Goal: Task Accomplishment & Management: Manage account settings

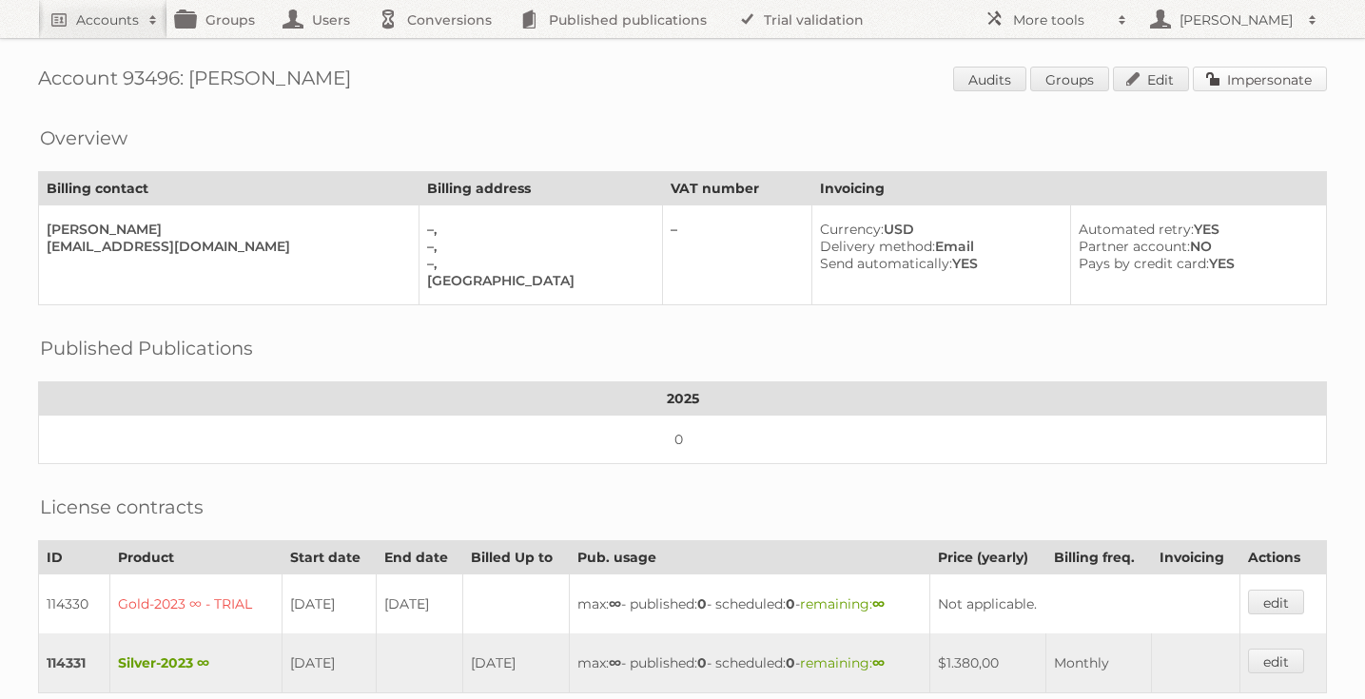
click at [1260, 77] on link "Impersonate" at bounding box center [1260, 79] width 134 height 25
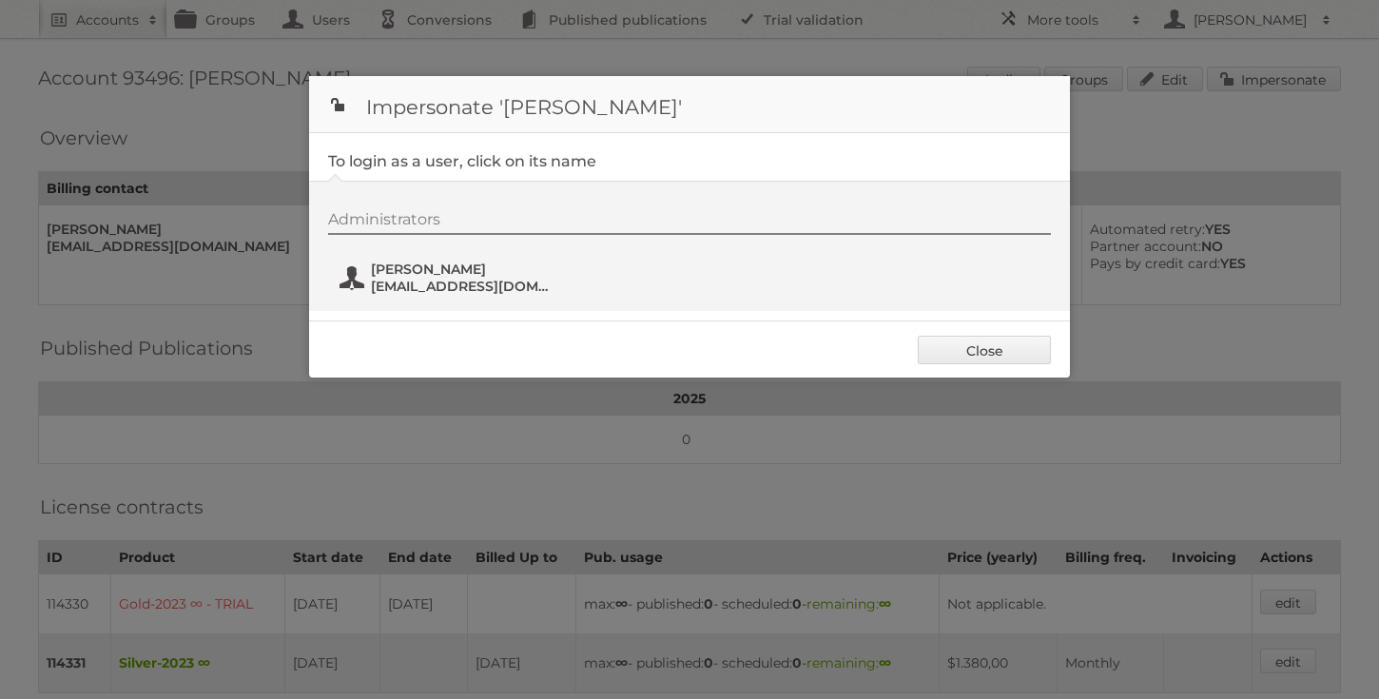
click at [447, 287] on span "jcastaneda@tarsmedia.net" at bounding box center [463, 286] width 184 height 17
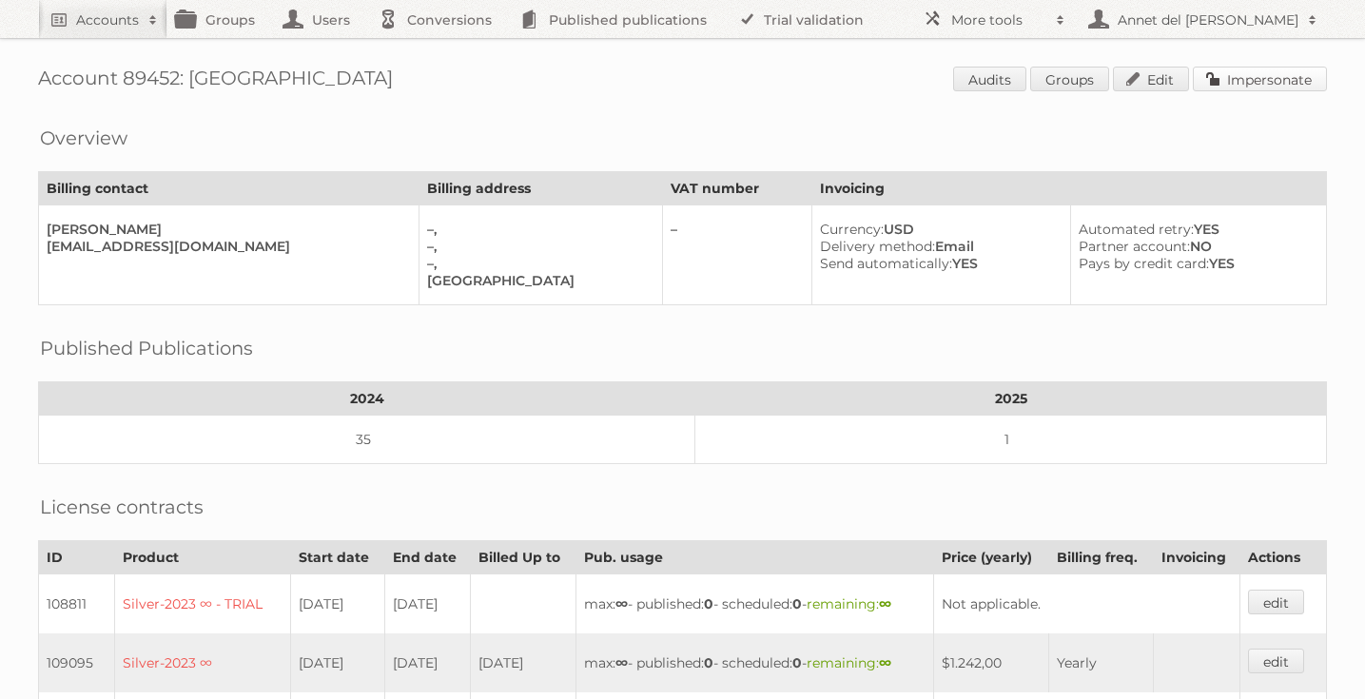
click at [1286, 82] on link "Impersonate" at bounding box center [1260, 79] width 134 height 25
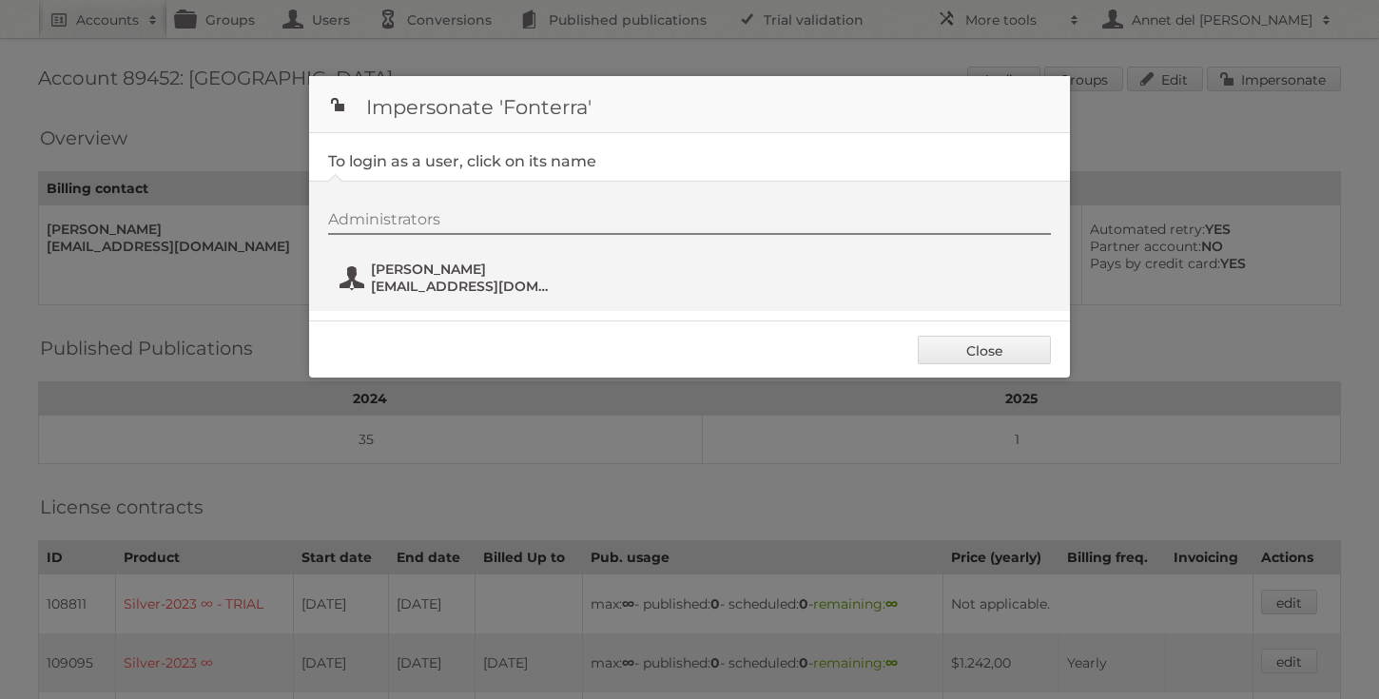
click at [448, 294] on span "anchorfoodprofessionals@fonterra.com" at bounding box center [463, 286] width 184 height 17
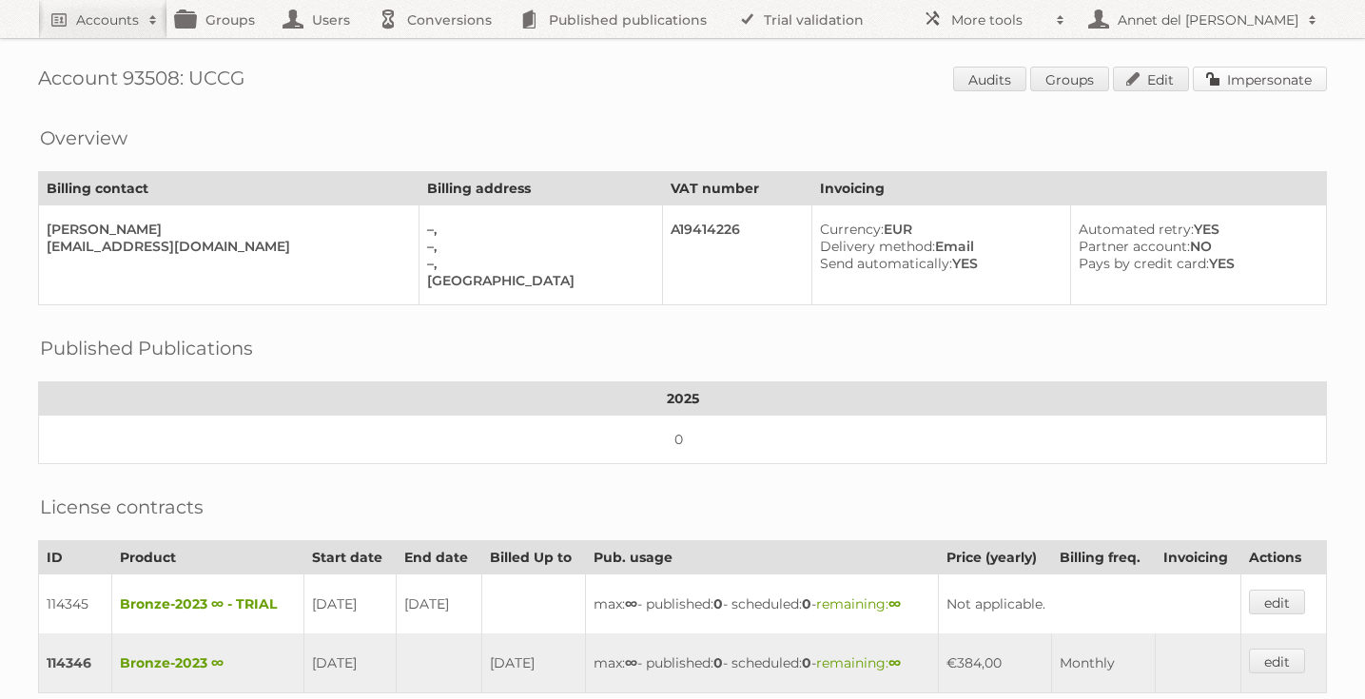
click at [1288, 78] on link "Impersonate" at bounding box center [1260, 79] width 134 height 25
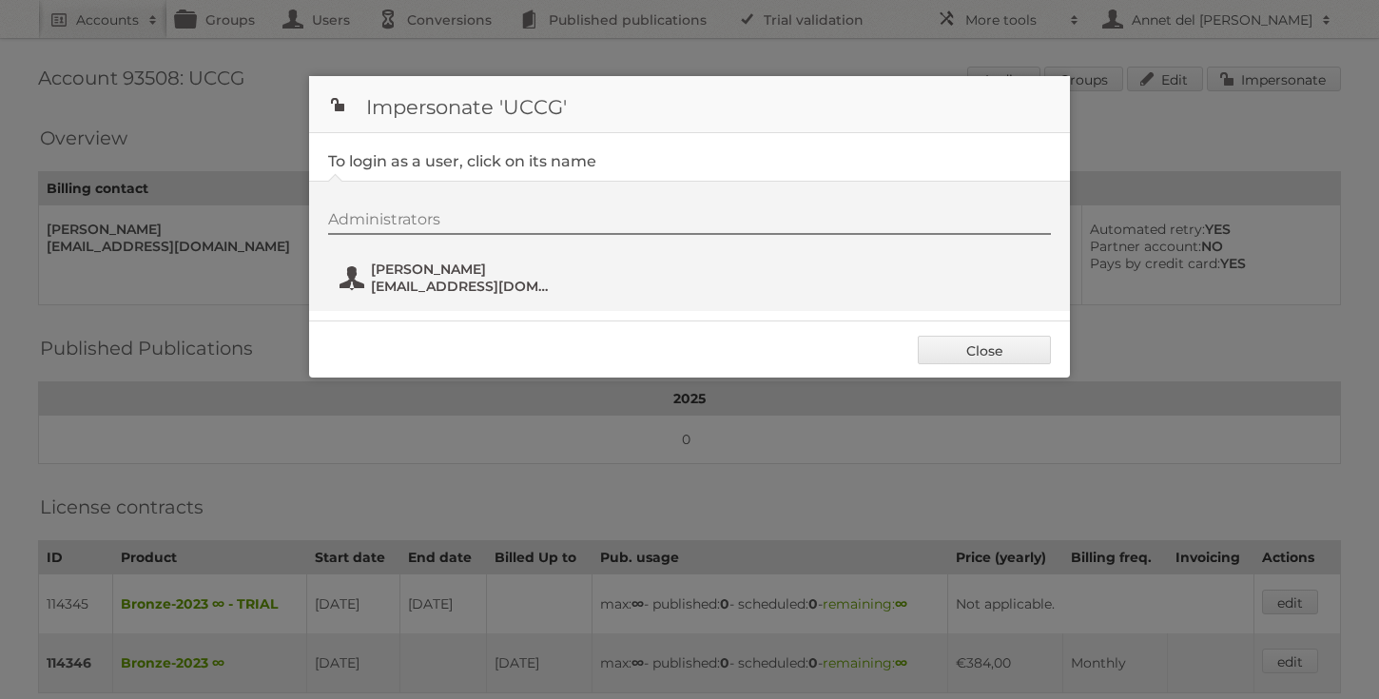
click at [423, 277] on span "Jose Duarte" at bounding box center [463, 269] width 184 height 17
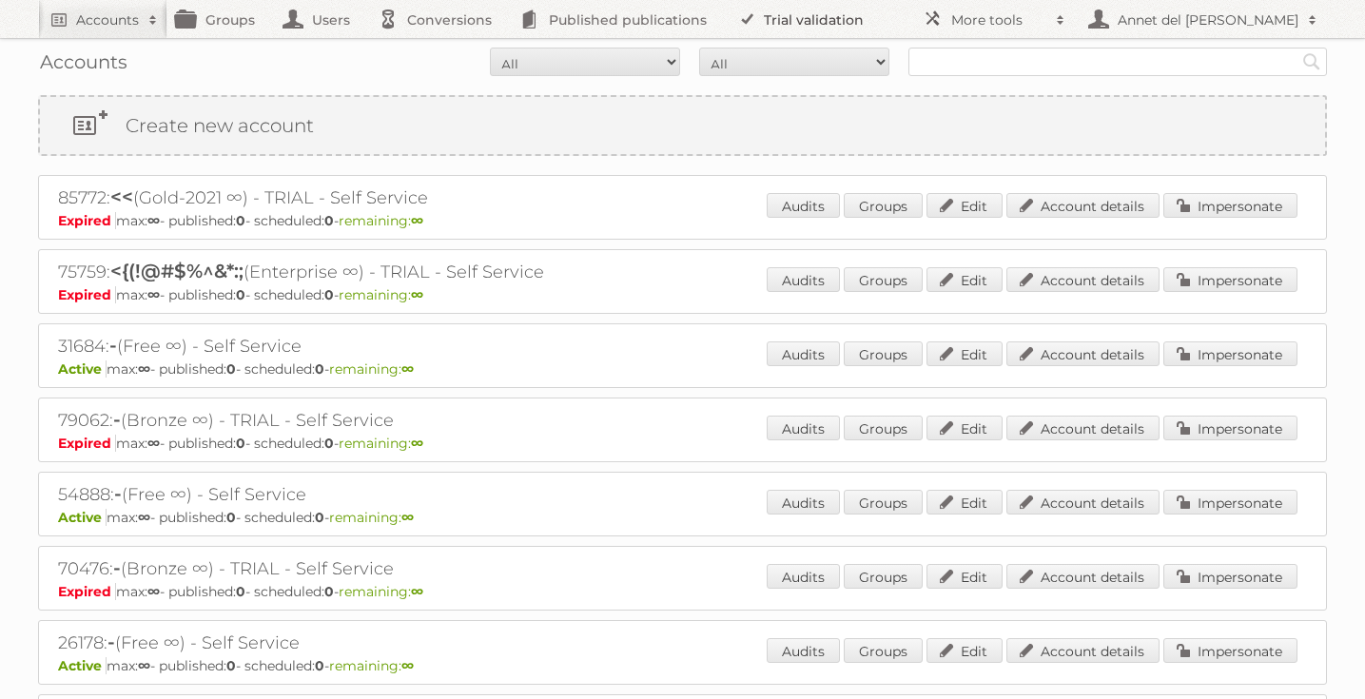
click at [818, 10] on link "Trial validation" at bounding box center [804, 19] width 157 height 38
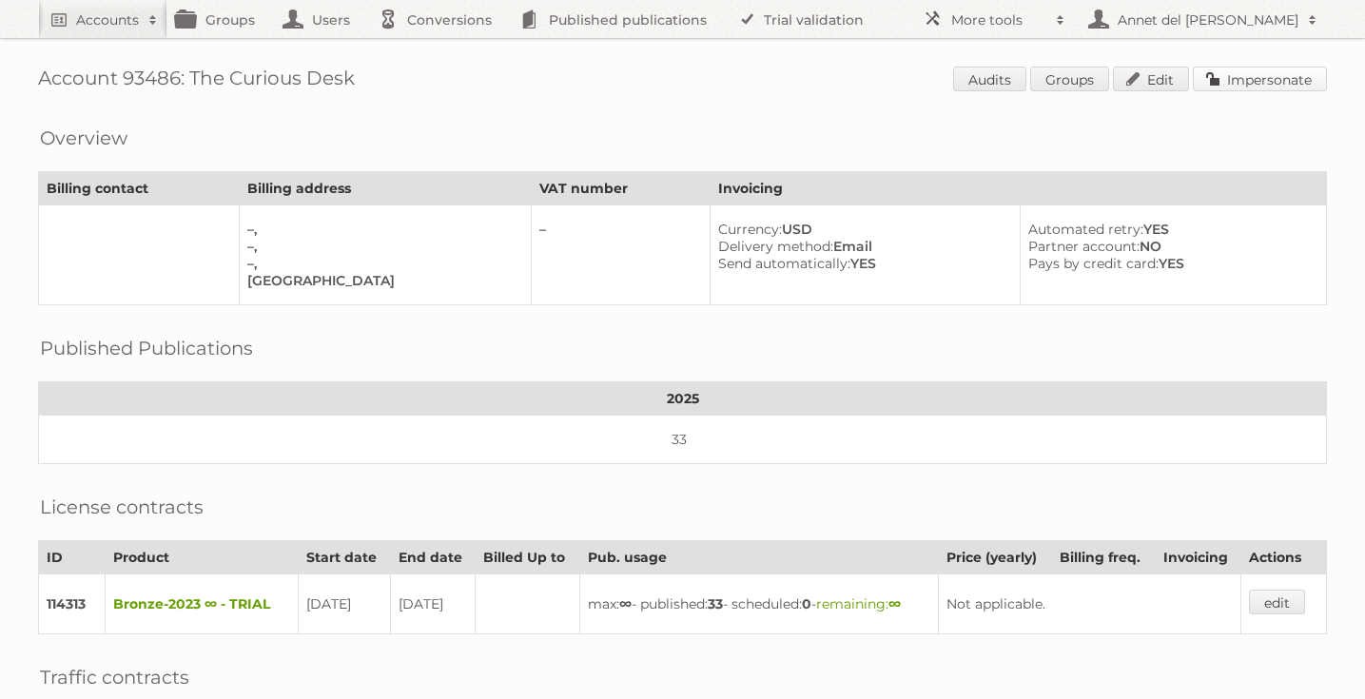
click at [1298, 83] on link "Impersonate" at bounding box center [1260, 79] width 134 height 25
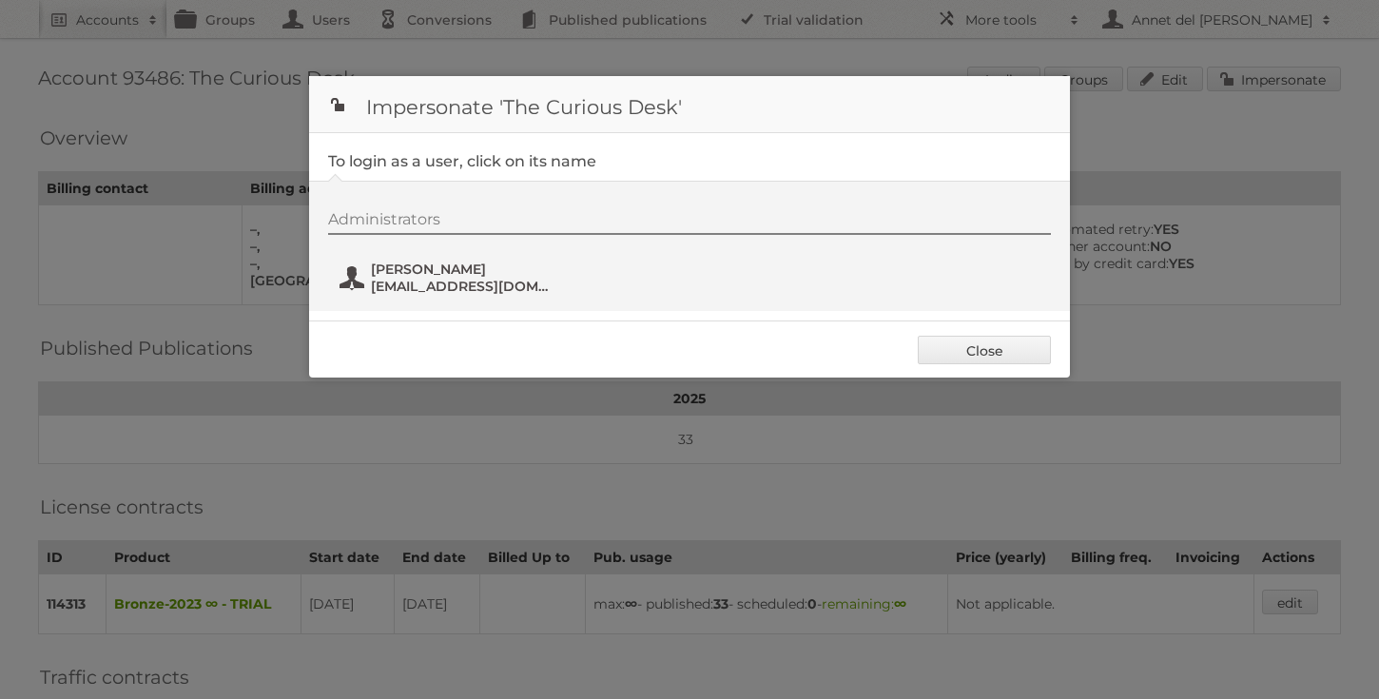
click at [443, 279] on span "[EMAIL_ADDRESS][DOMAIN_NAME]" at bounding box center [463, 286] width 184 height 17
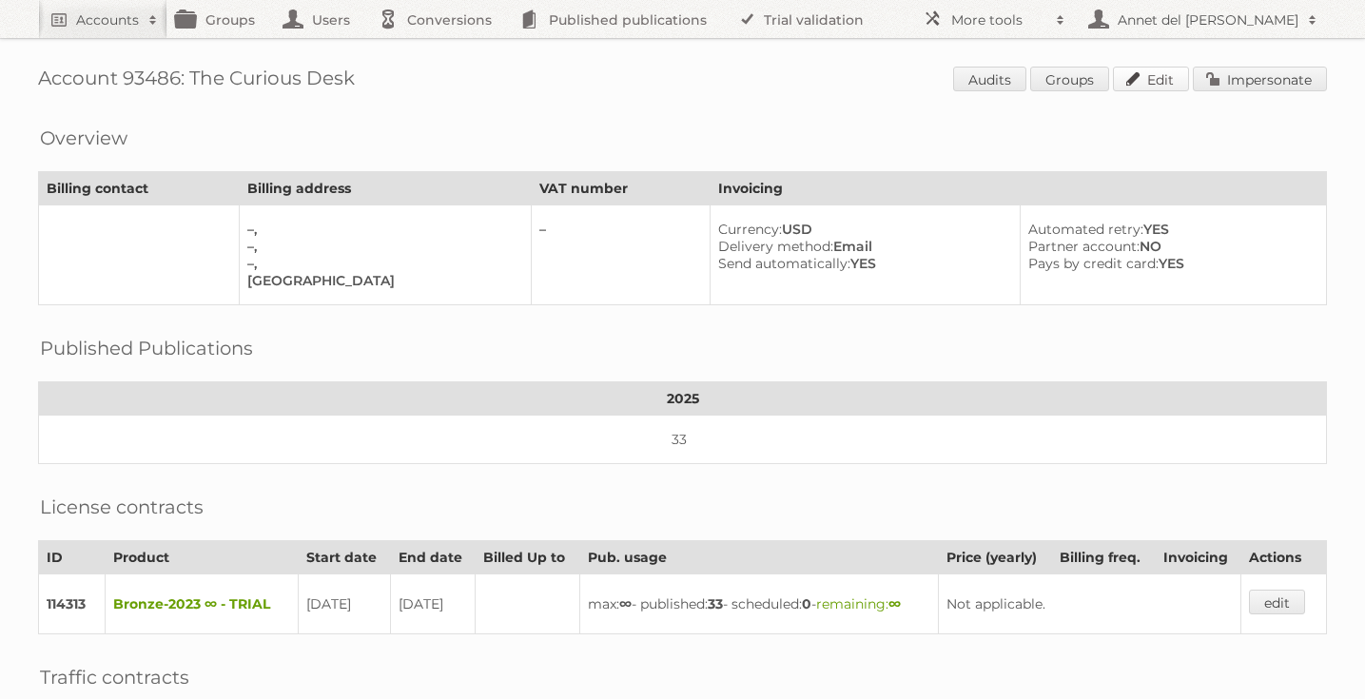
click at [1163, 72] on link "Edit" at bounding box center [1151, 79] width 76 height 25
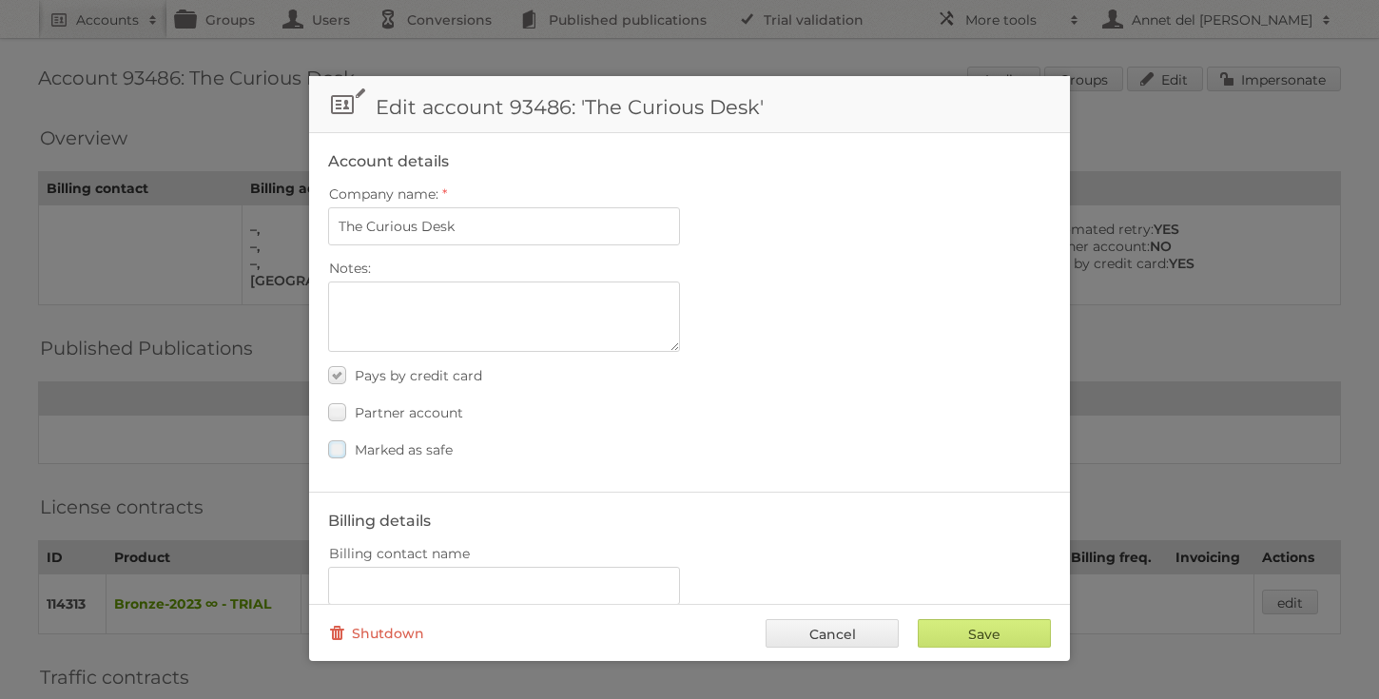
click at [413, 441] on span "Marked as safe" at bounding box center [404, 449] width 98 height 17
click at [0, 0] on input "Marked as safe" at bounding box center [0, 0] width 0 height 0
click at [980, 650] on div "Save Cancel Shutdown" at bounding box center [689, 632] width 761 height 57
click at [980, 640] on input "Save" at bounding box center [984, 633] width 133 height 29
type input "..."
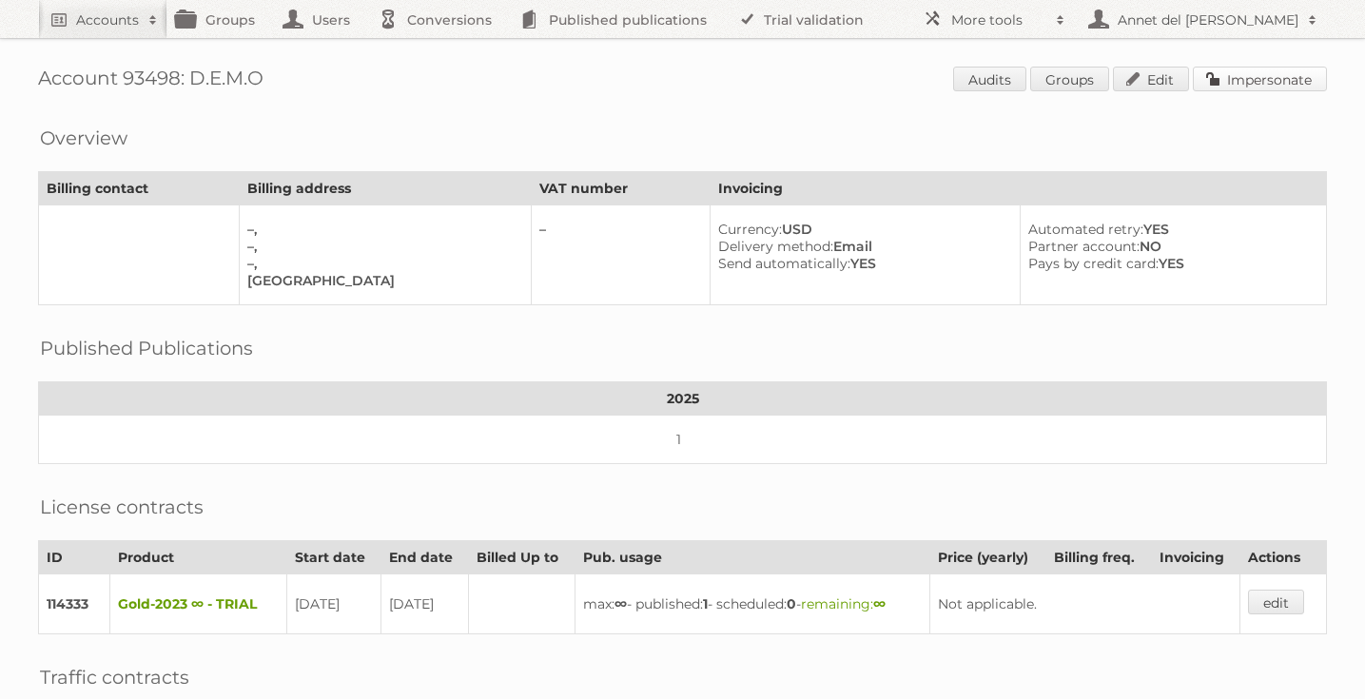
click at [1284, 75] on link "Impersonate" at bounding box center [1260, 79] width 134 height 25
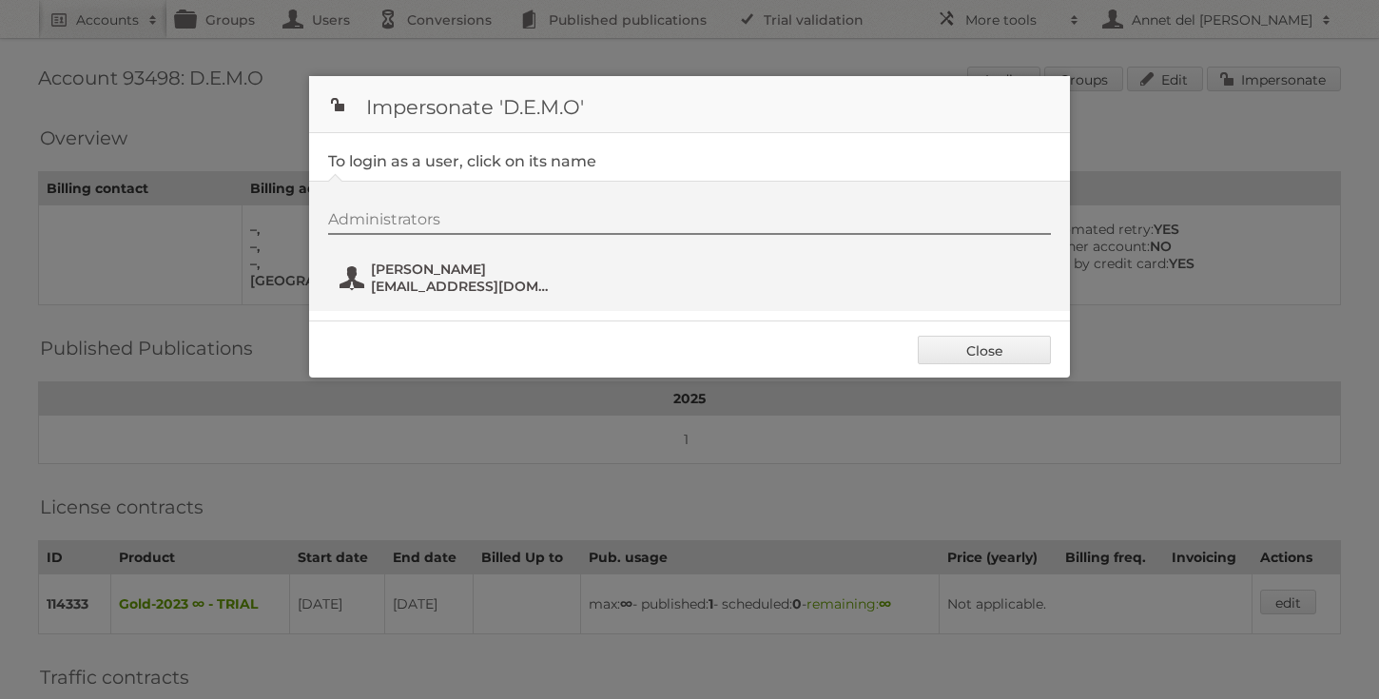
click at [532, 279] on span "[EMAIL_ADDRESS][DOMAIN_NAME]" at bounding box center [463, 286] width 184 height 17
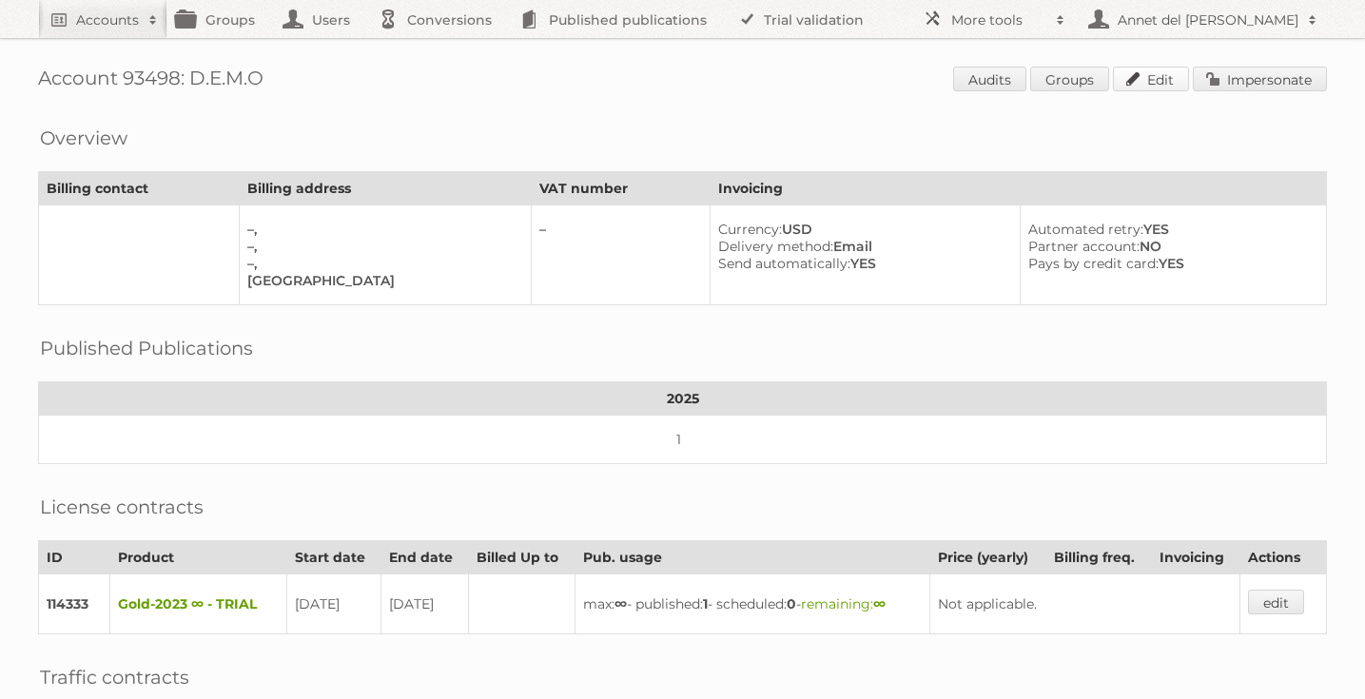
click at [1156, 78] on link "Edit" at bounding box center [1151, 79] width 76 height 25
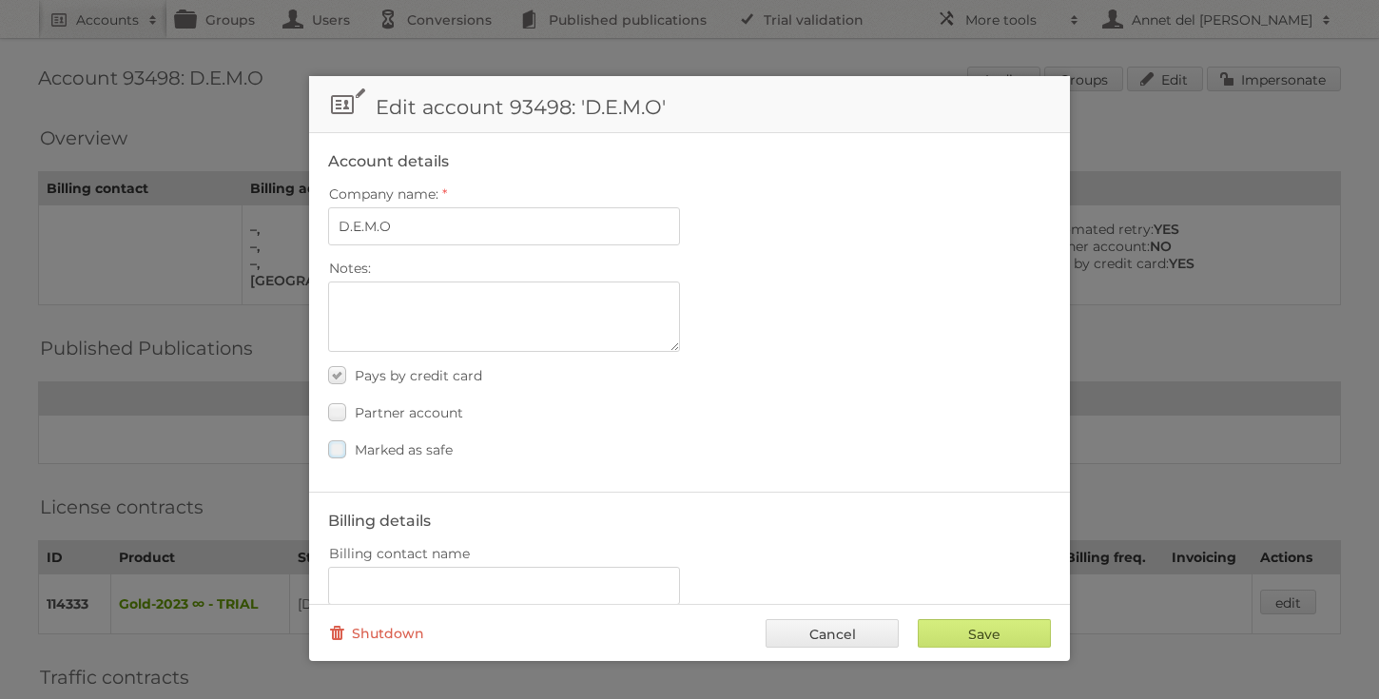
click at [431, 458] on label "Marked as safe" at bounding box center [390, 450] width 125 height 28
click at [0, 0] on input "Marked as safe" at bounding box center [0, 0] width 0 height 0
click at [970, 635] on input "Save" at bounding box center [984, 633] width 133 height 29
type input "..."
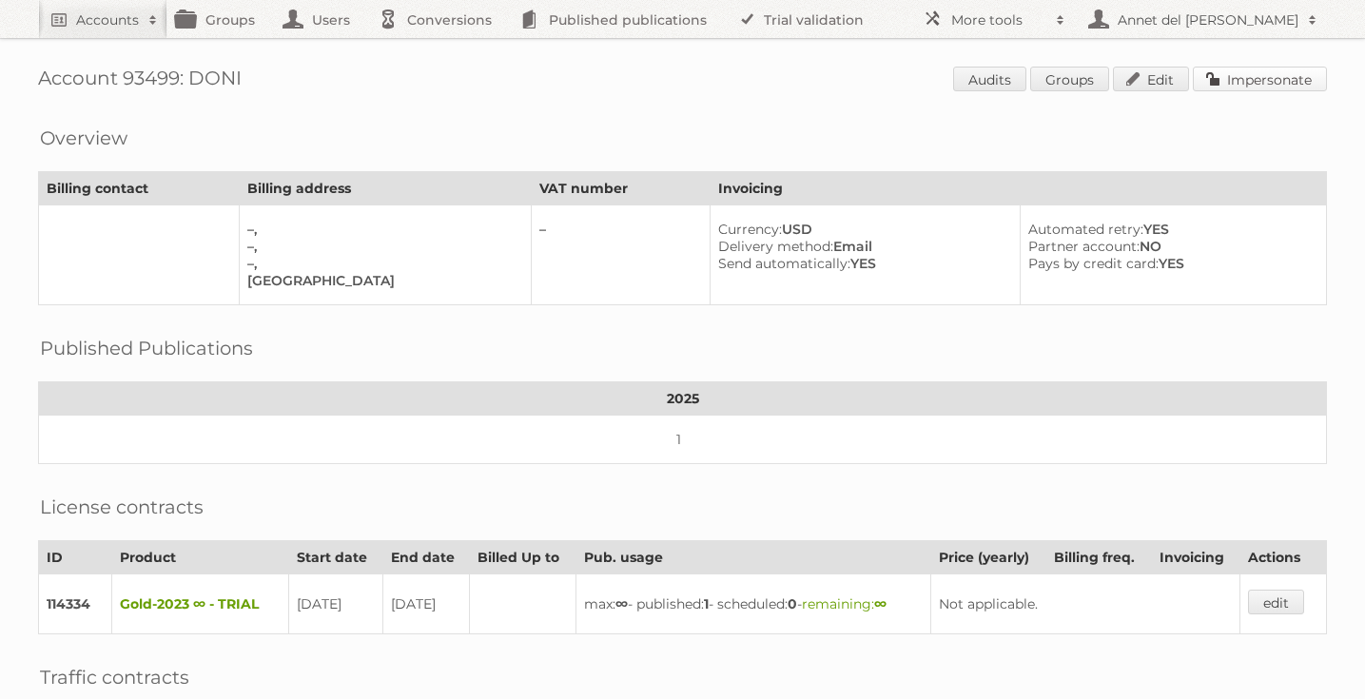
click at [1282, 82] on link "Impersonate" at bounding box center [1260, 79] width 134 height 25
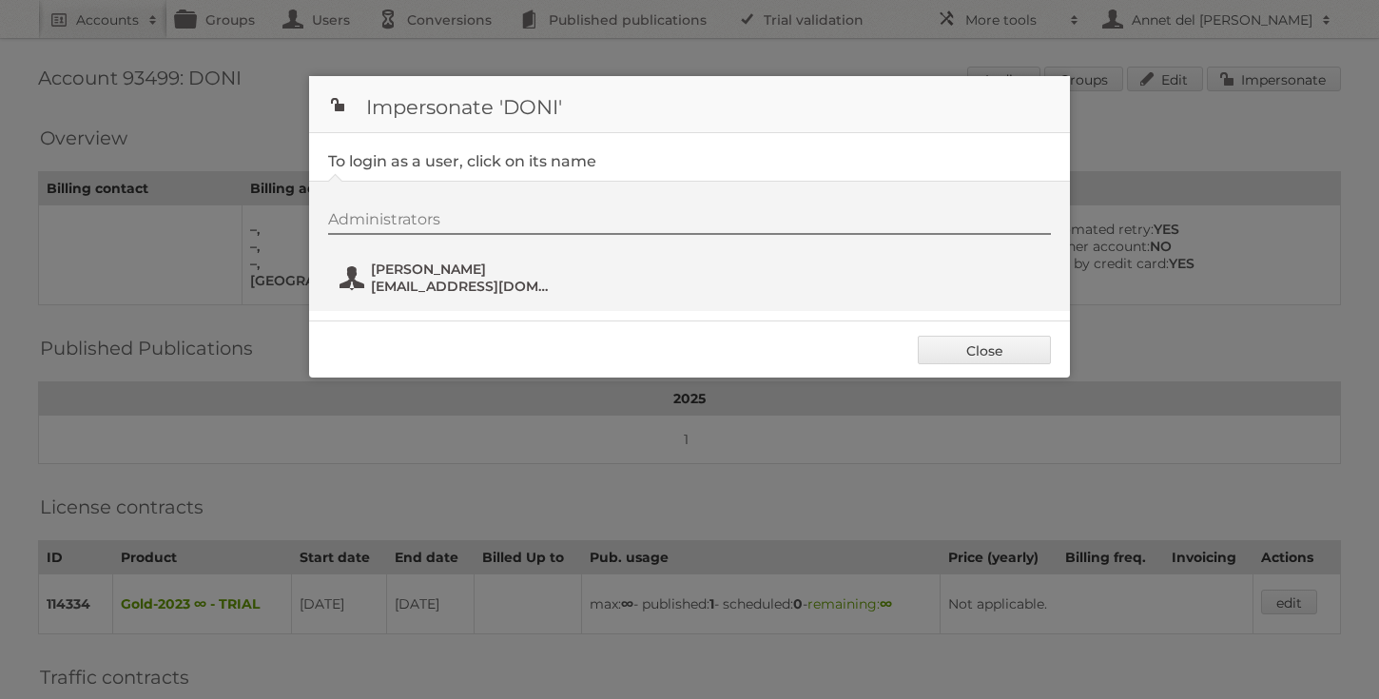
click at [439, 271] on span "[PERSON_NAME]" at bounding box center [463, 269] width 184 height 17
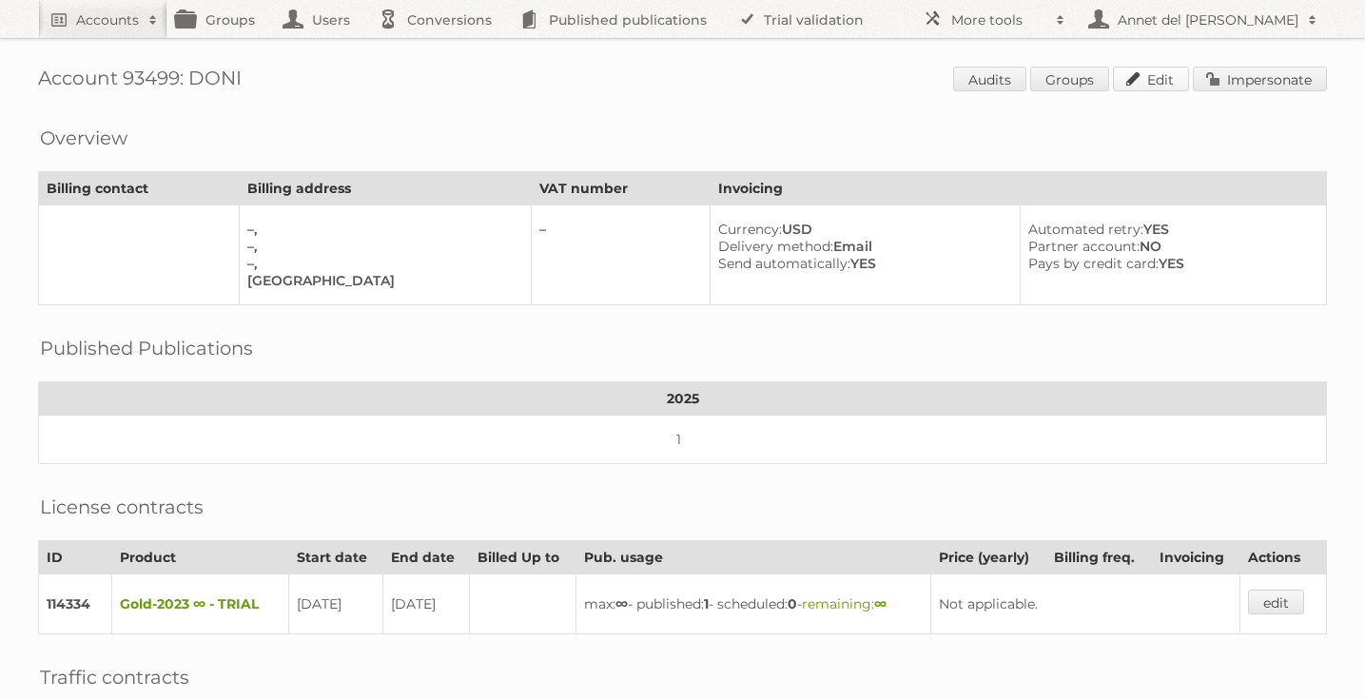
click at [1160, 85] on link "Edit" at bounding box center [1151, 79] width 76 height 25
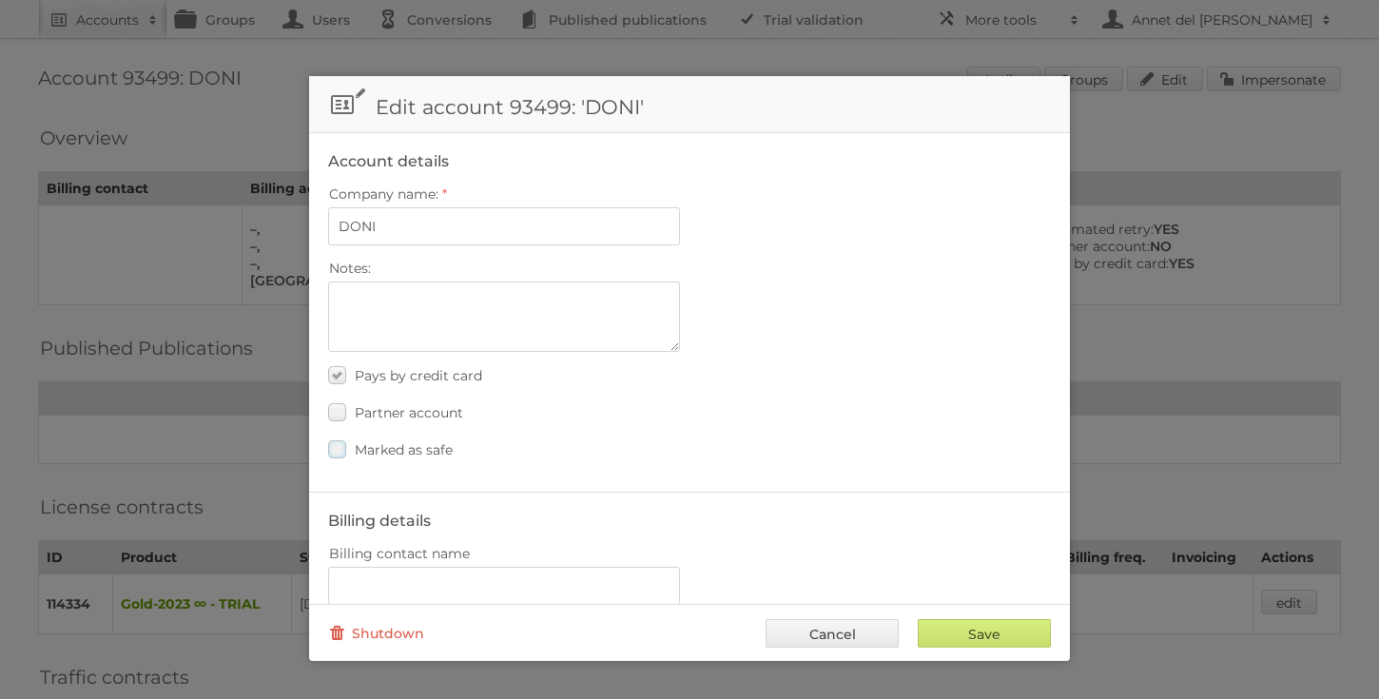
click at [430, 446] on span "Marked as safe" at bounding box center [404, 449] width 98 height 17
click at [0, 0] on input "Marked as safe" at bounding box center [0, 0] width 0 height 0
click at [984, 629] on input "Save" at bounding box center [984, 633] width 133 height 29
type input "..."
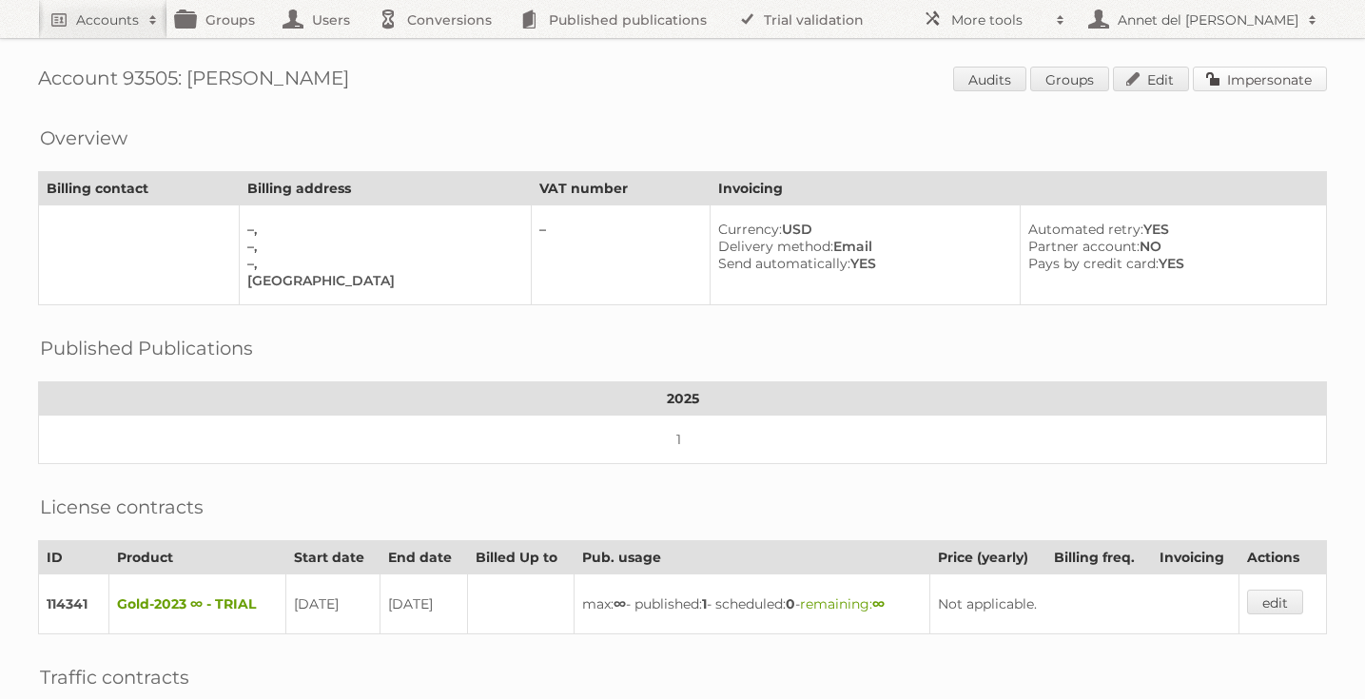
click at [1289, 86] on link "Impersonate" at bounding box center [1260, 79] width 134 height 25
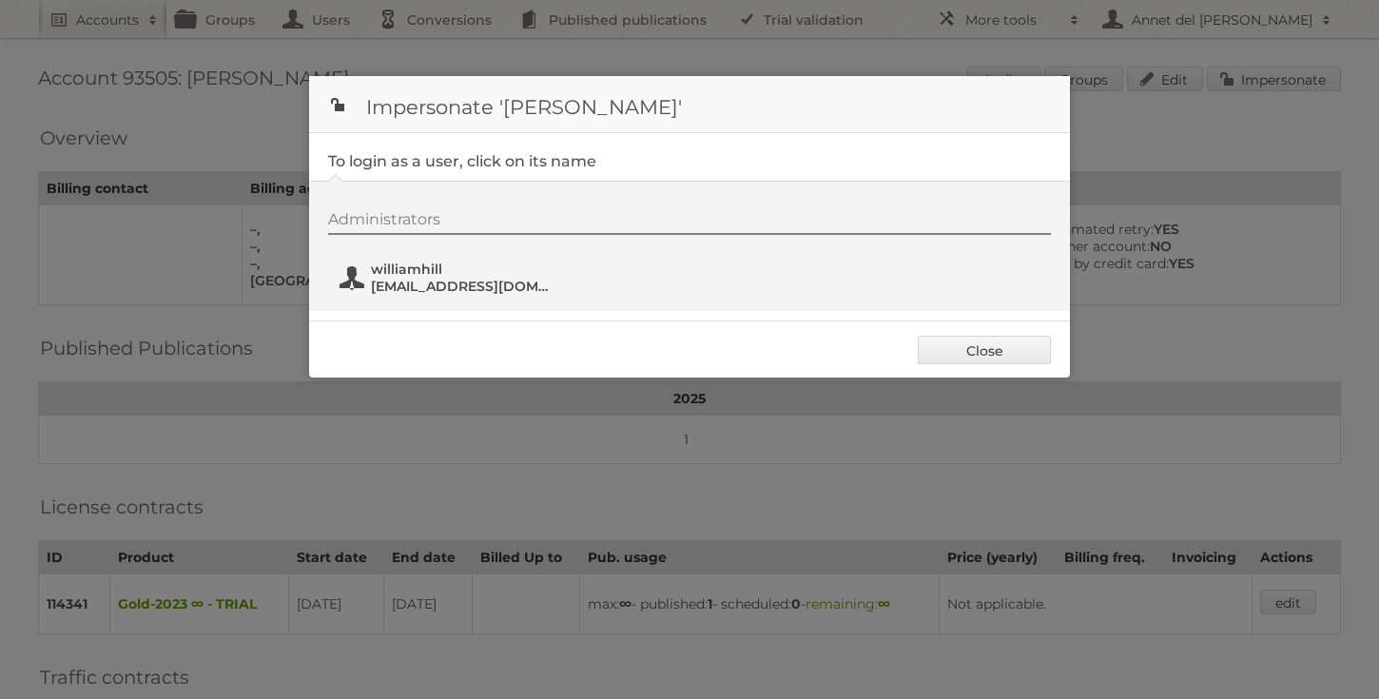
click at [442, 280] on span "nefoj17939@cotasen.com" at bounding box center [463, 286] width 184 height 17
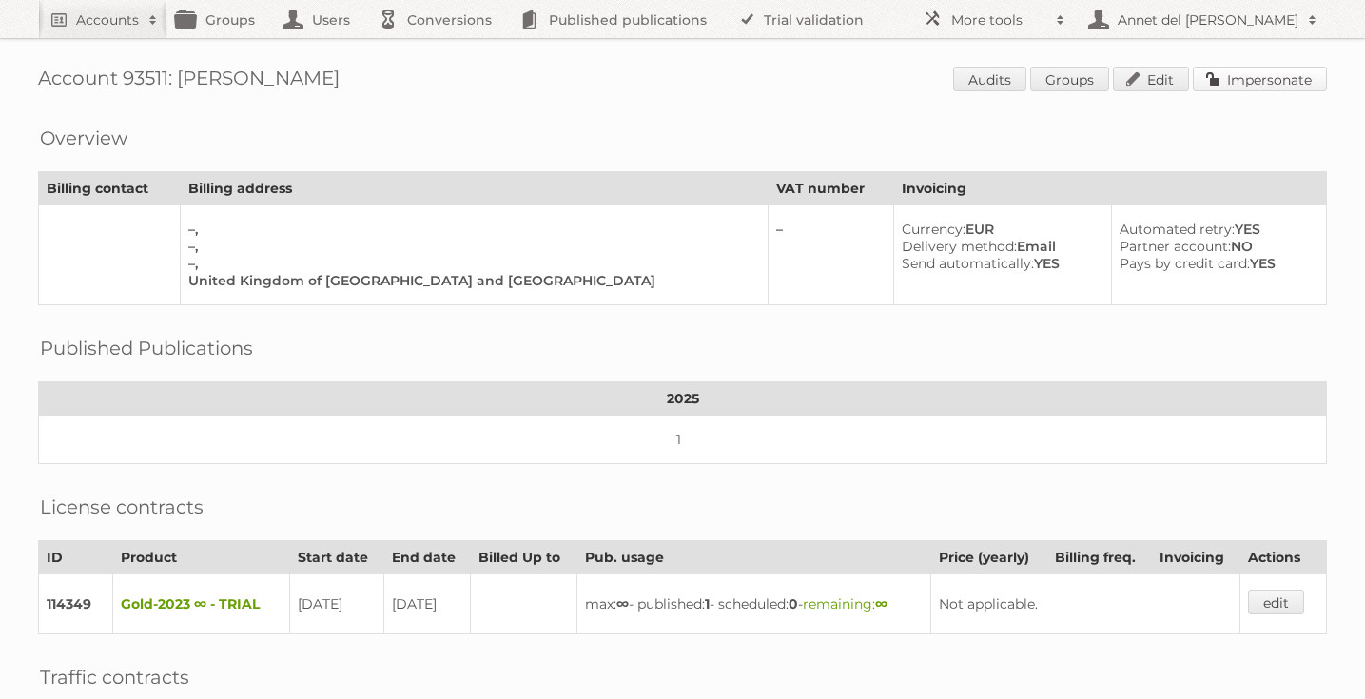
click at [1258, 86] on link "Impersonate" at bounding box center [1260, 79] width 134 height 25
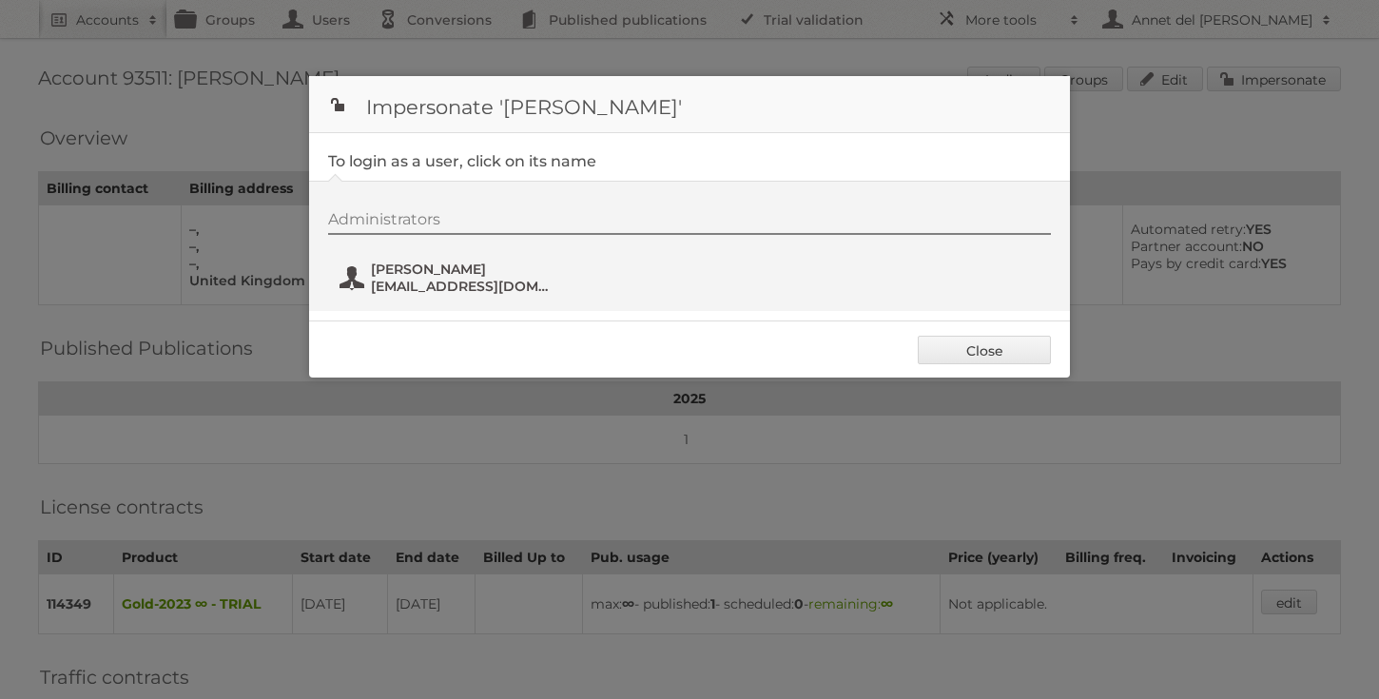
click at [374, 267] on span "[PERSON_NAME]" at bounding box center [463, 269] width 184 height 17
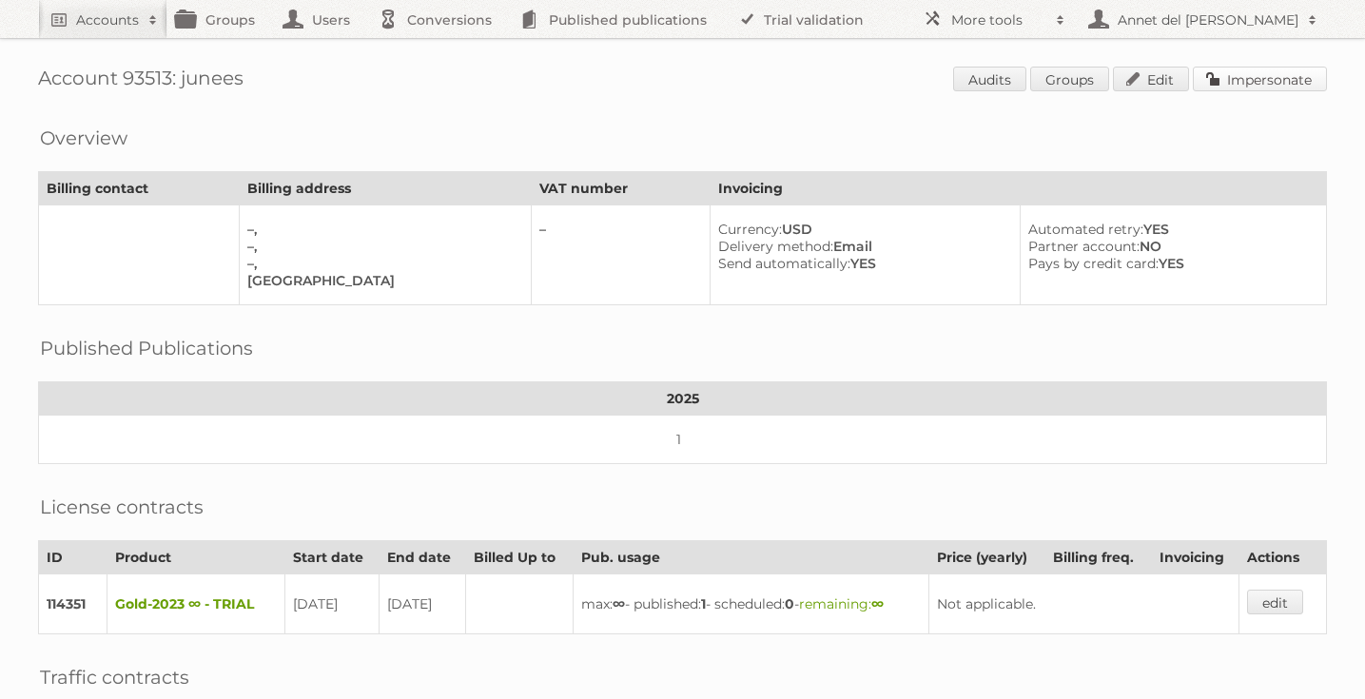
click at [1277, 80] on link "Impersonate" at bounding box center [1260, 79] width 134 height 25
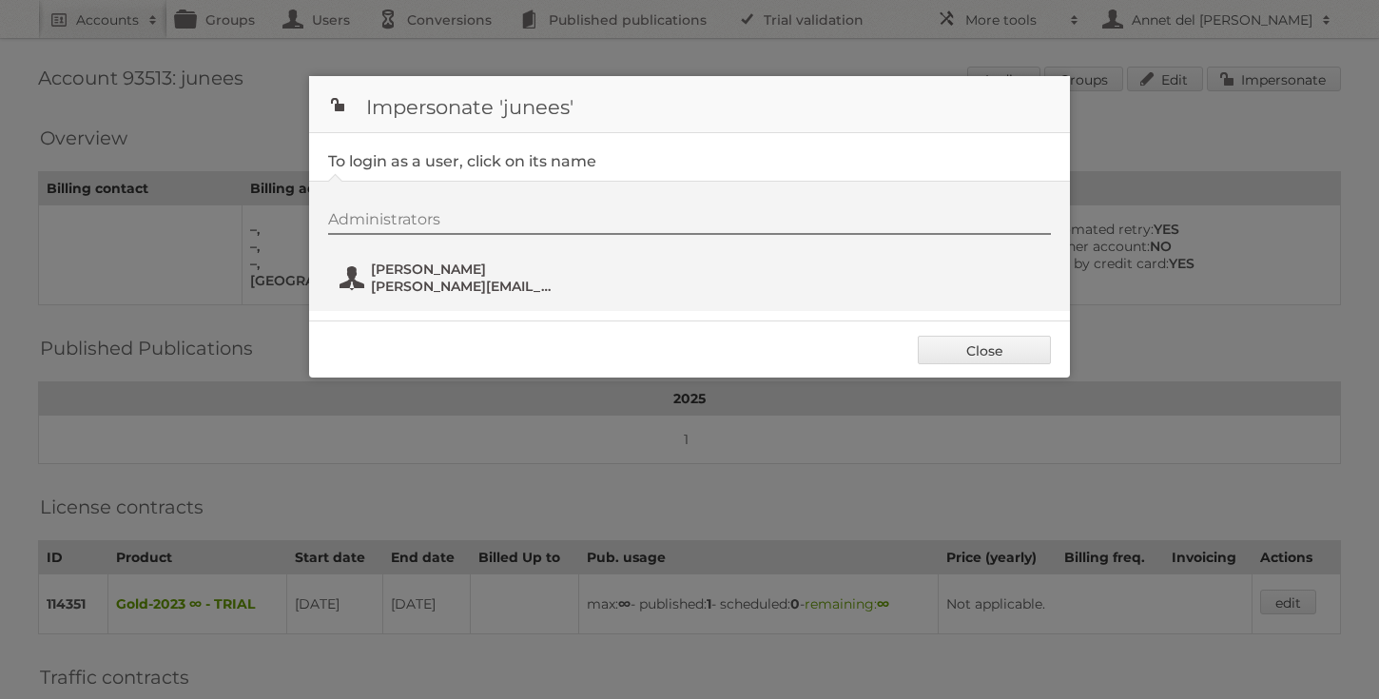
click at [425, 265] on span "[PERSON_NAME]" at bounding box center [463, 269] width 184 height 17
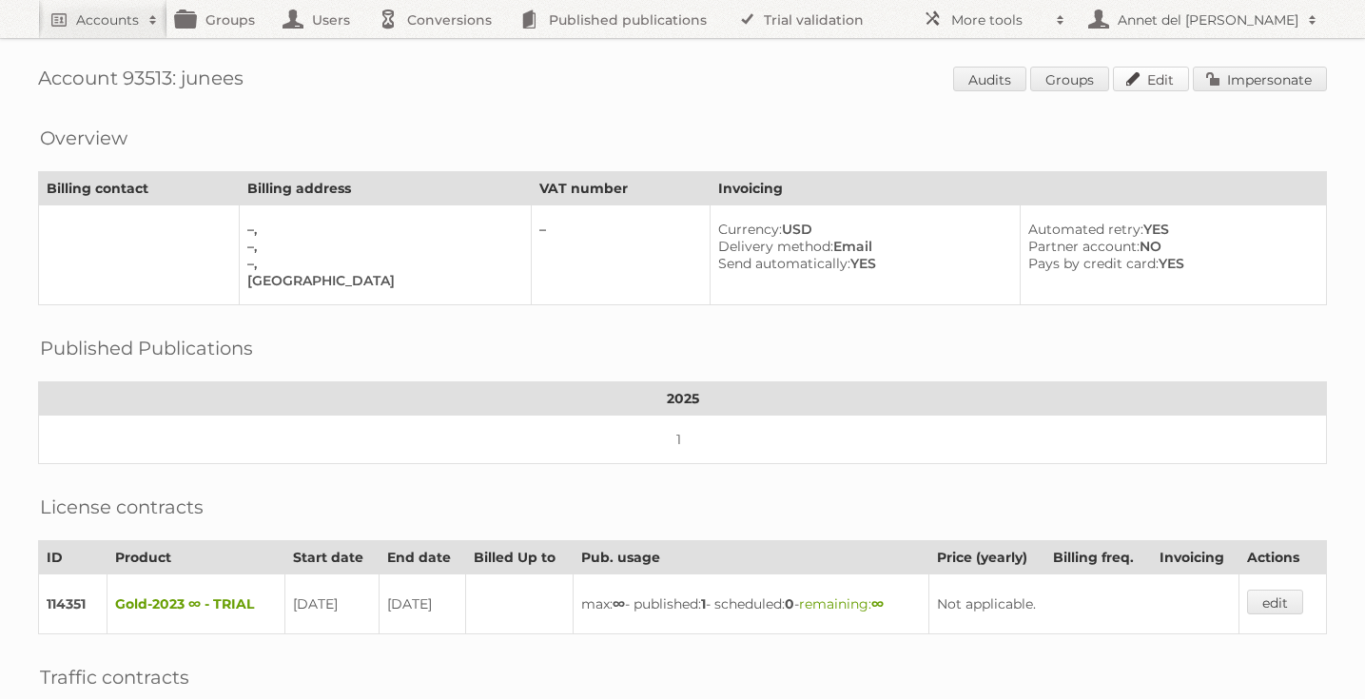
click at [1165, 81] on link "Edit" at bounding box center [1151, 79] width 76 height 25
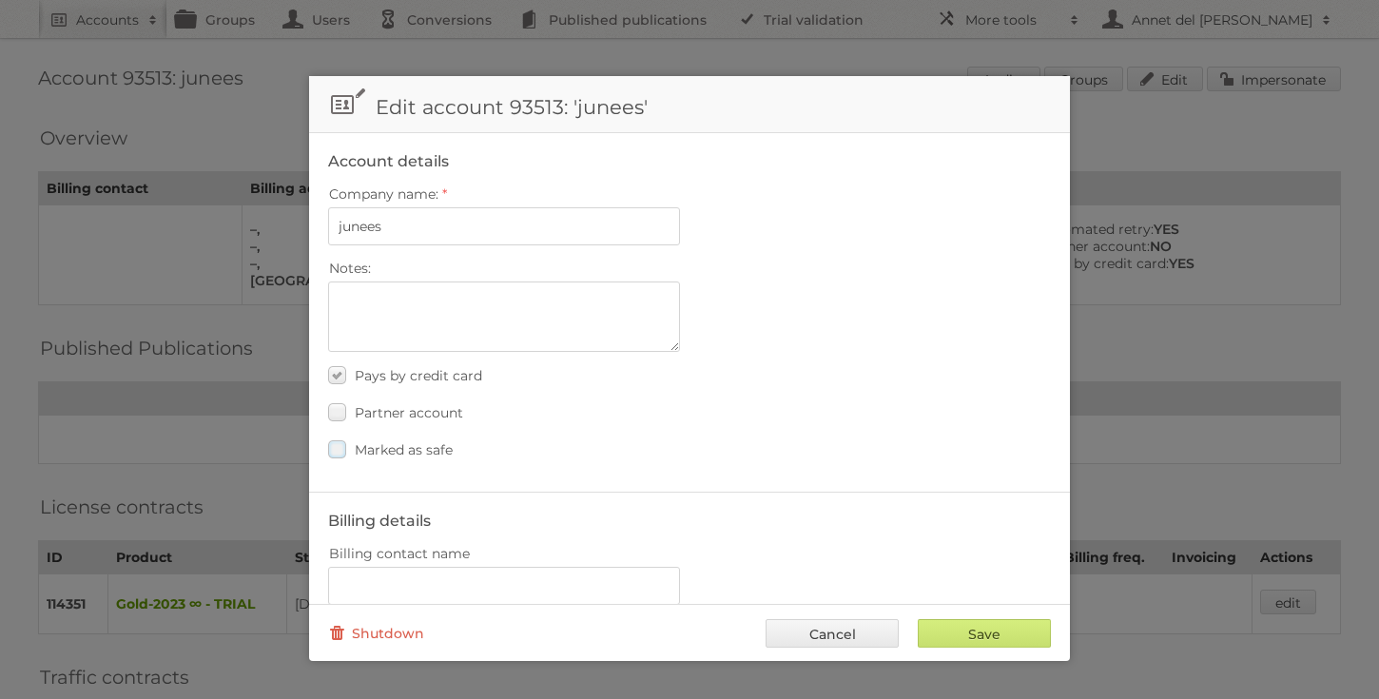
click at [411, 443] on span "Marked as safe" at bounding box center [404, 449] width 98 height 17
click at [0, 0] on input "Marked as safe" at bounding box center [0, 0] width 0 height 0
click at [961, 648] on div "Save Cancel Shutdown" at bounding box center [689, 632] width 761 height 57
click at [961, 636] on input "Save" at bounding box center [984, 633] width 133 height 29
type input "..."
